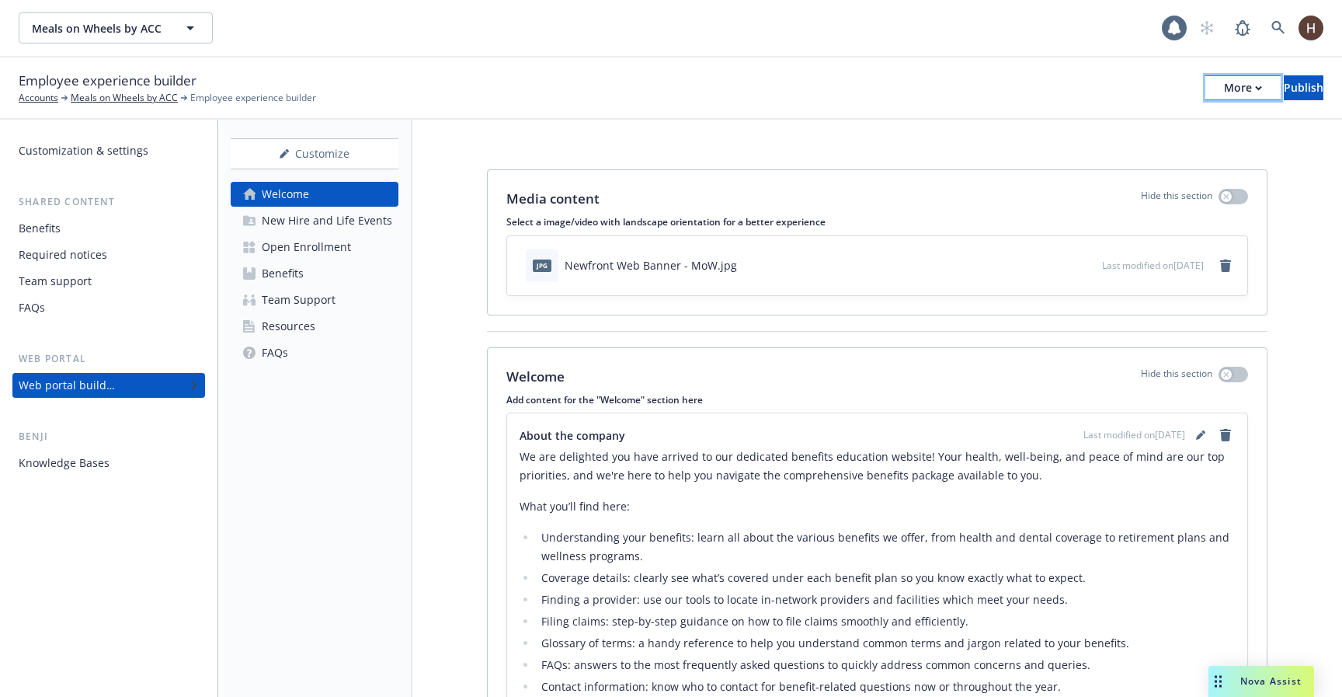
click at [1224, 87] on div "More" at bounding box center [1243, 87] width 38 height 23
click at [826, 71] on div "Employee experience builder Accounts Meals on Wheels by ACC Employee experience…" at bounding box center [671, 88] width 1305 height 34
click at [1224, 84] on div "More" at bounding box center [1243, 87] width 38 height 23
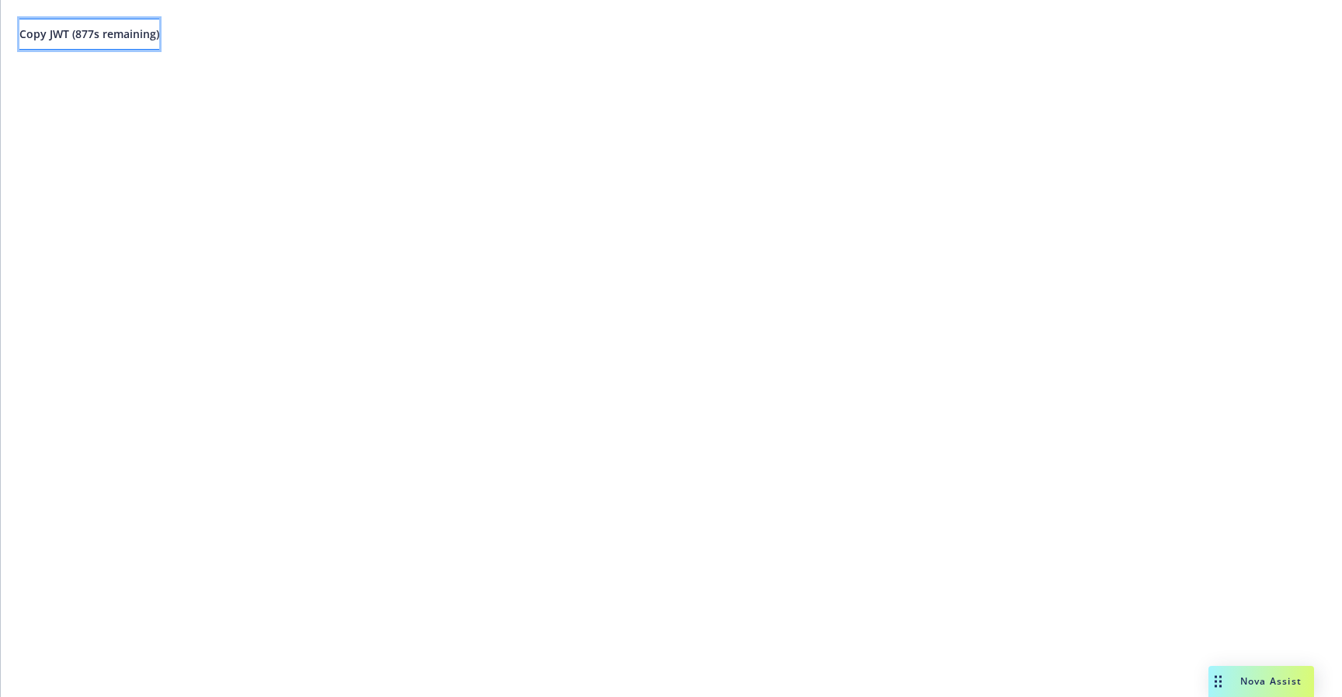
click at [159, 26] on button "Copy JWT ( 877 s remaining)" at bounding box center [89, 34] width 140 height 31
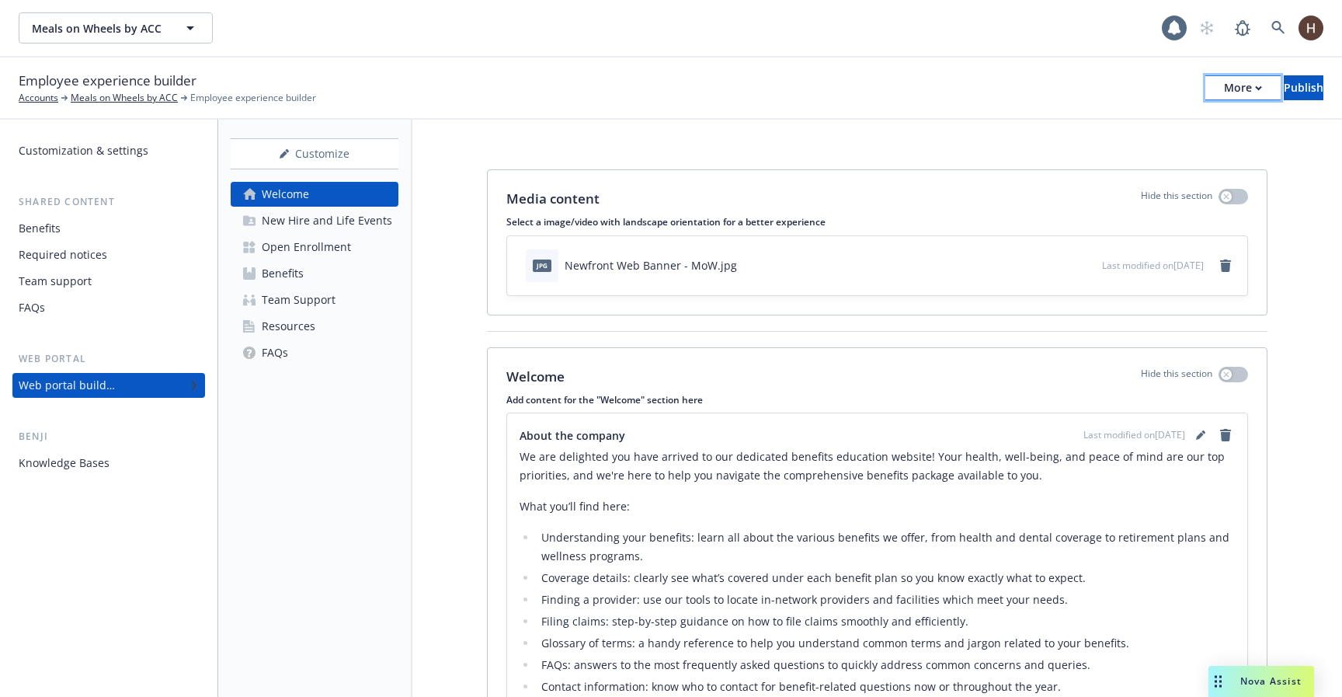
click at [1224, 86] on div "More" at bounding box center [1243, 87] width 38 height 23
click at [1224, 78] on div "More" at bounding box center [1243, 87] width 38 height 23
click at [1206, 87] on button "More" at bounding box center [1243, 87] width 75 height 25
